Goal: Browse casually: Explore the website without a specific task or goal

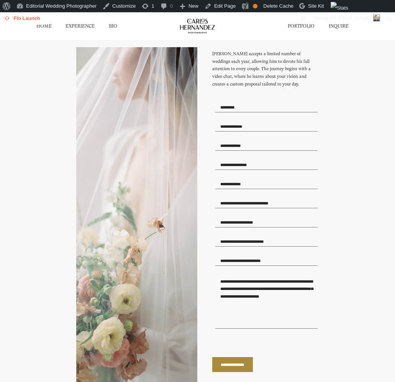
click at [44, 26] on link "HOME" at bounding box center [43, 26] width 15 height 6
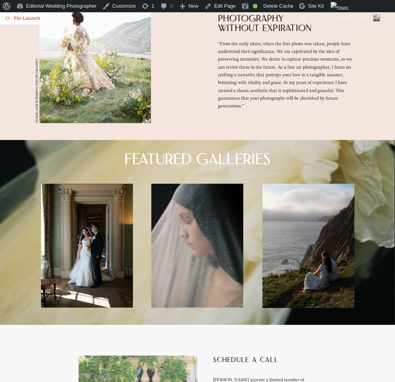
scroll to position [1496, 0]
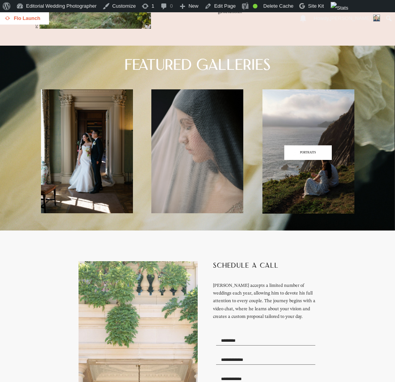
click at [319, 160] on span "PORTRAITS" at bounding box center [309, 152] width 48 height 15
